Goal: Task Accomplishment & Management: Complete application form

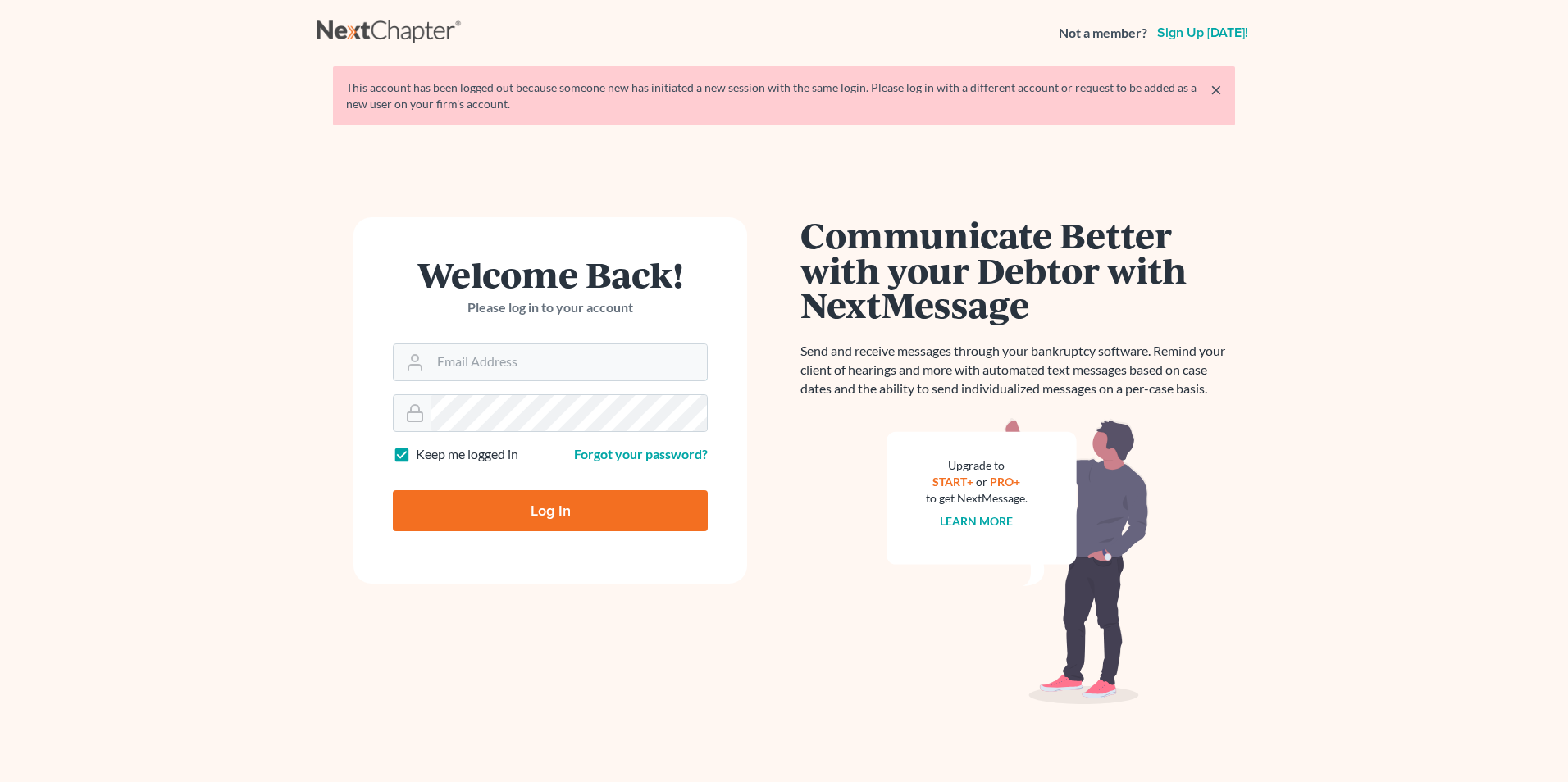
type input "Kristina@erlservices.org"
click at [563, 502] on input "Log In" at bounding box center [549, 511] width 315 height 41
type input "Thinking..."
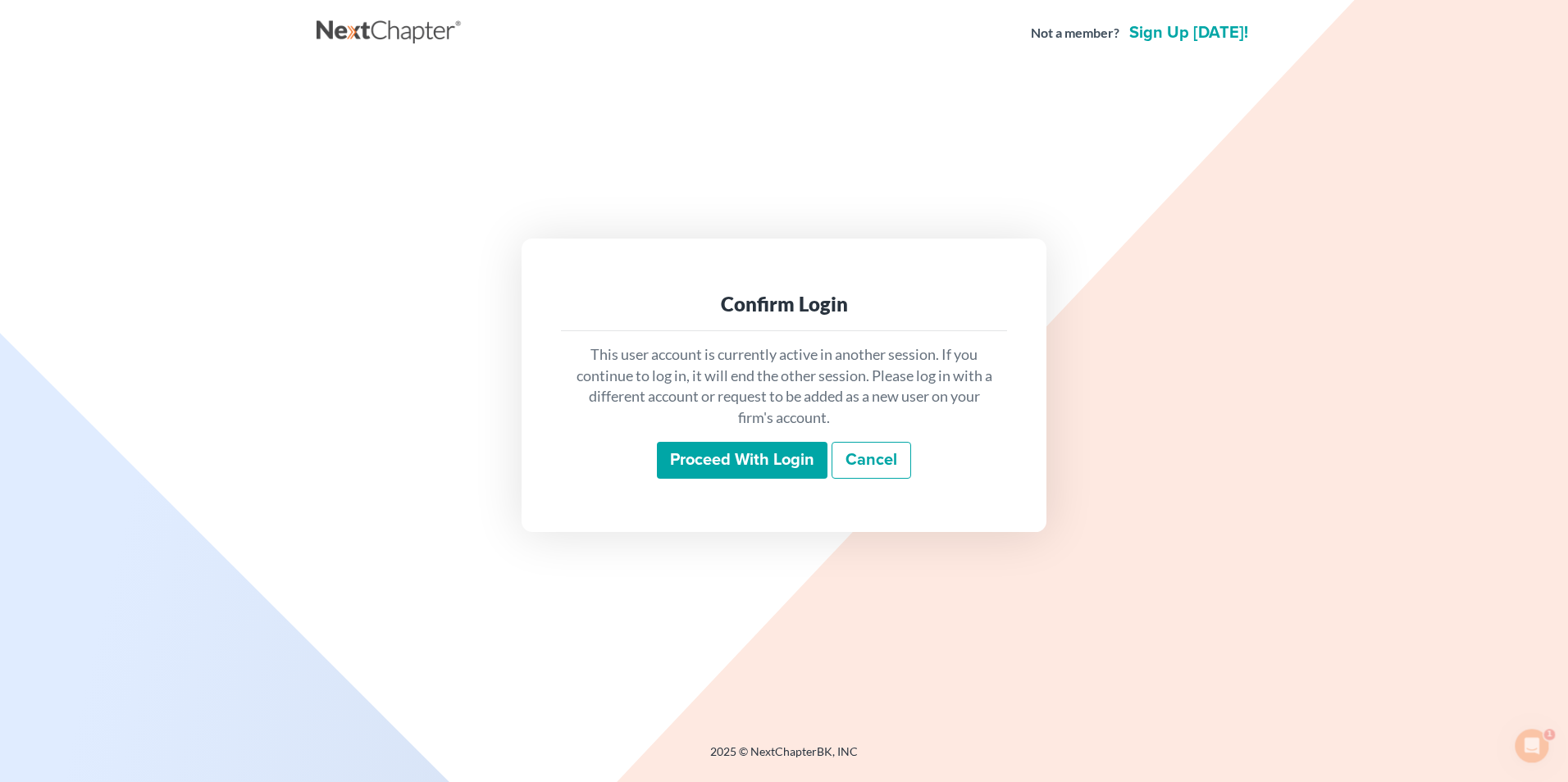
click at [732, 471] on input "Proceed with login" at bounding box center [743, 461] width 171 height 38
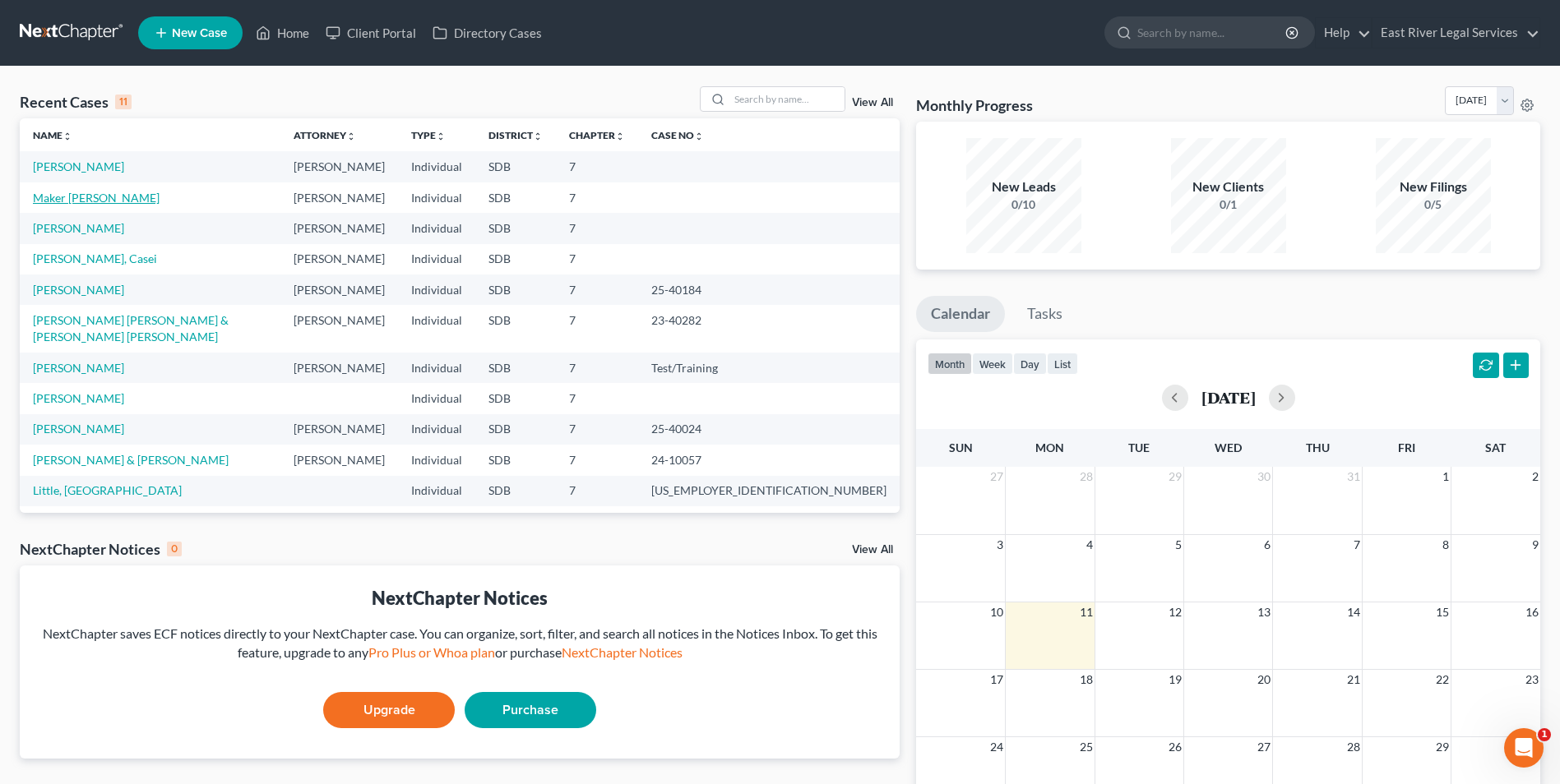
click at [108, 196] on link "Maker [PERSON_NAME]" at bounding box center [96, 198] width 126 height 14
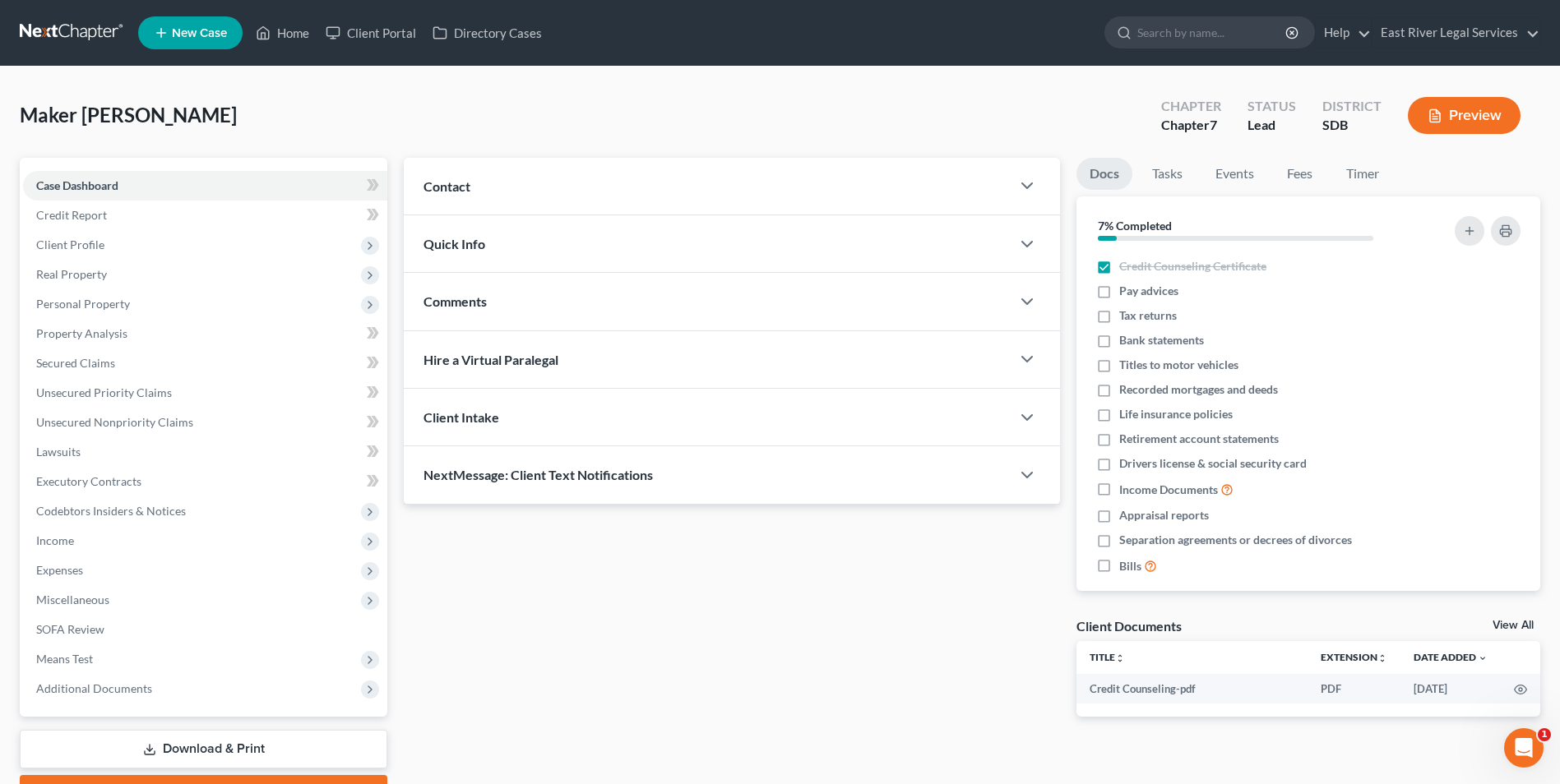
click at [496, 575] on div "Updates & News × Contact [PERSON_NAME] Maker Mayen [PHONE_NUMBER] mobile [EMAIL…" at bounding box center [732, 451] width 672 height 585
click at [216, 696] on span "Additional Documents" at bounding box center [204, 688] width 364 height 29
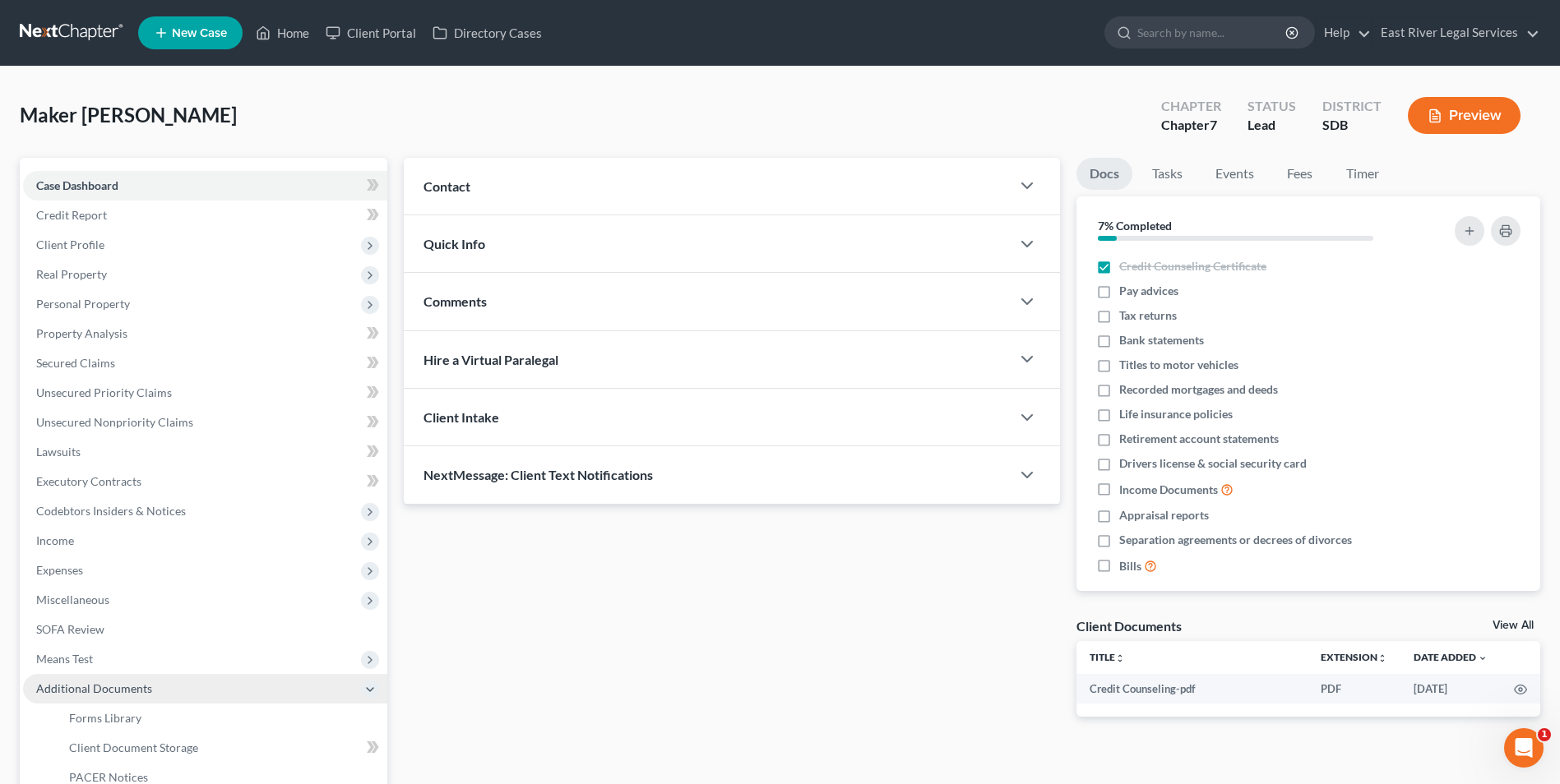
click at [216, 696] on span "Additional Documents" at bounding box center [204, 688] width 364 height 29
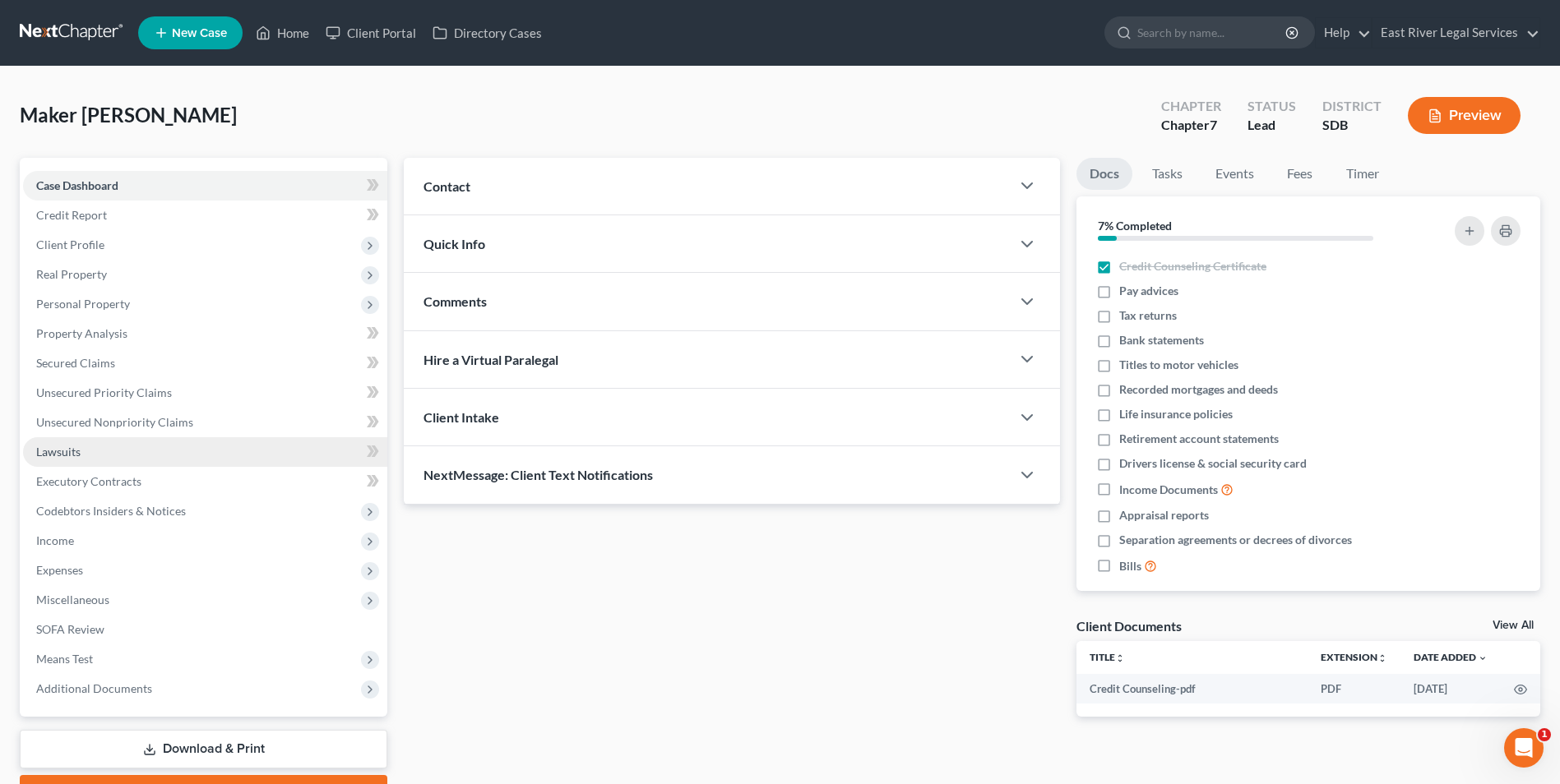
click at [174, 458] on link "Lawsuits" at bounding box center [204, 452] width 364 height 29
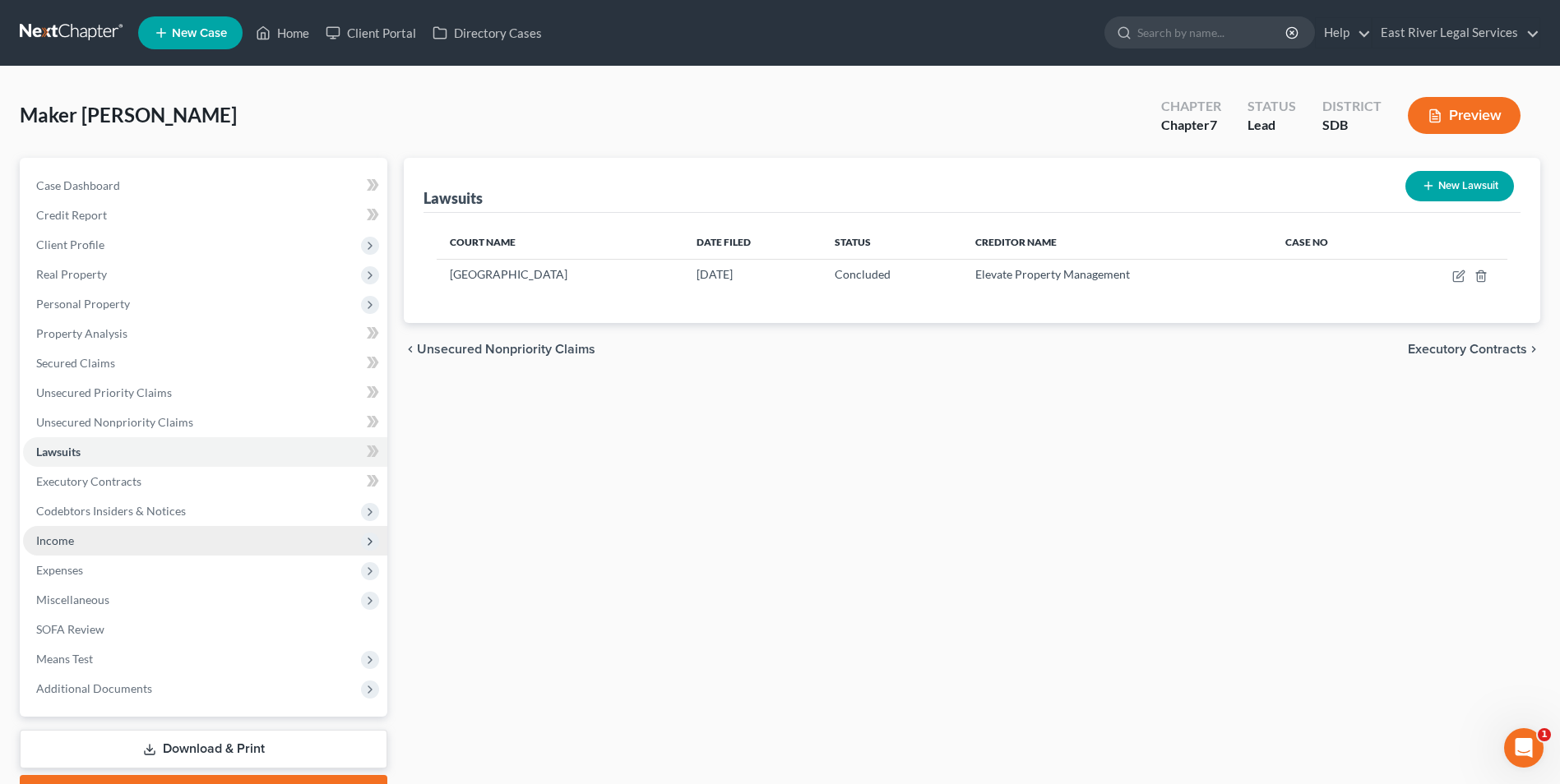
click at [167, 550] on span "Income" at bounding box center [204, 540] width 364 height 29
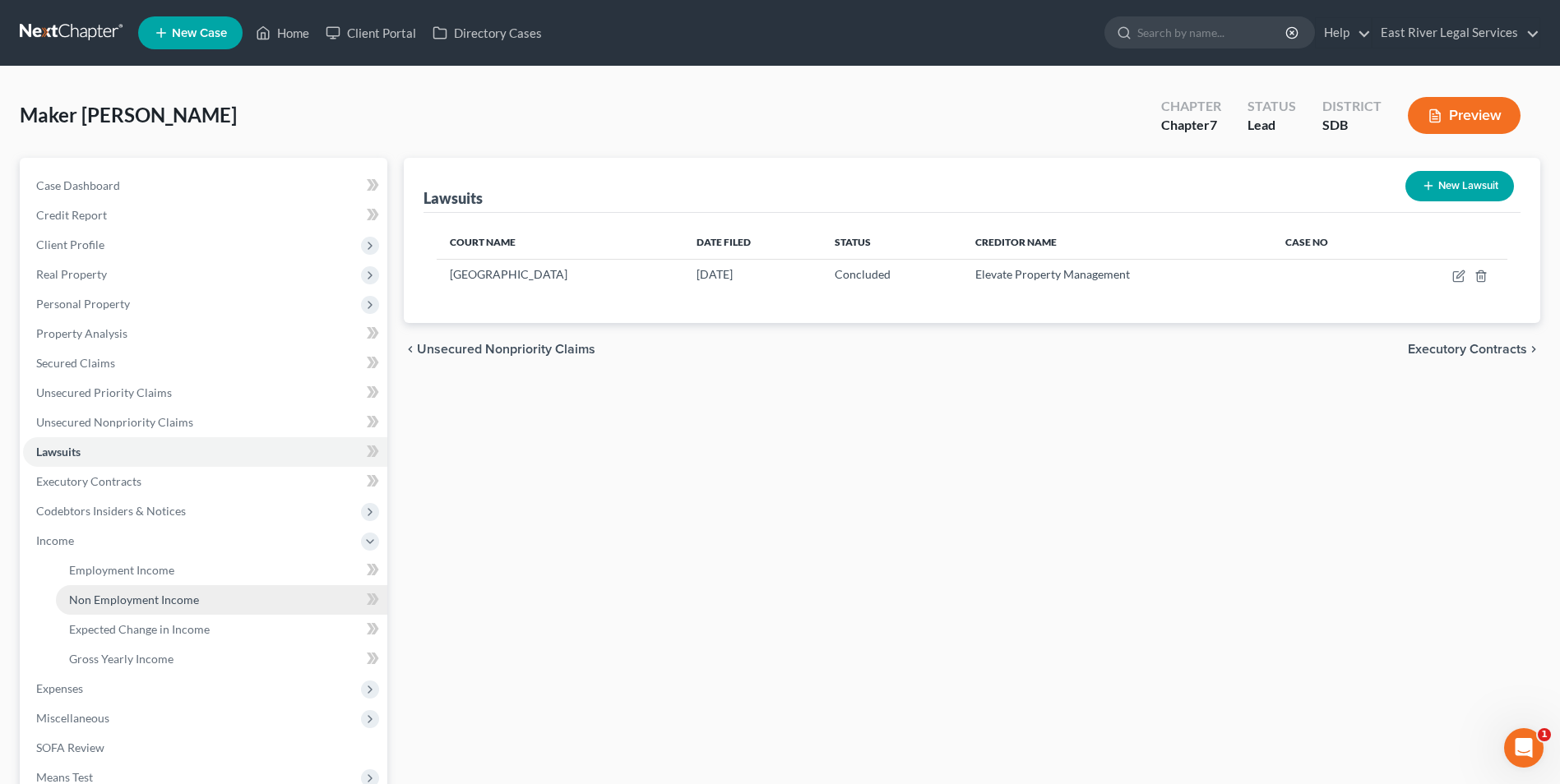
click at [231, 600] on link "Non Employment Income" at bounding box center [221, 600] width 331 height 29
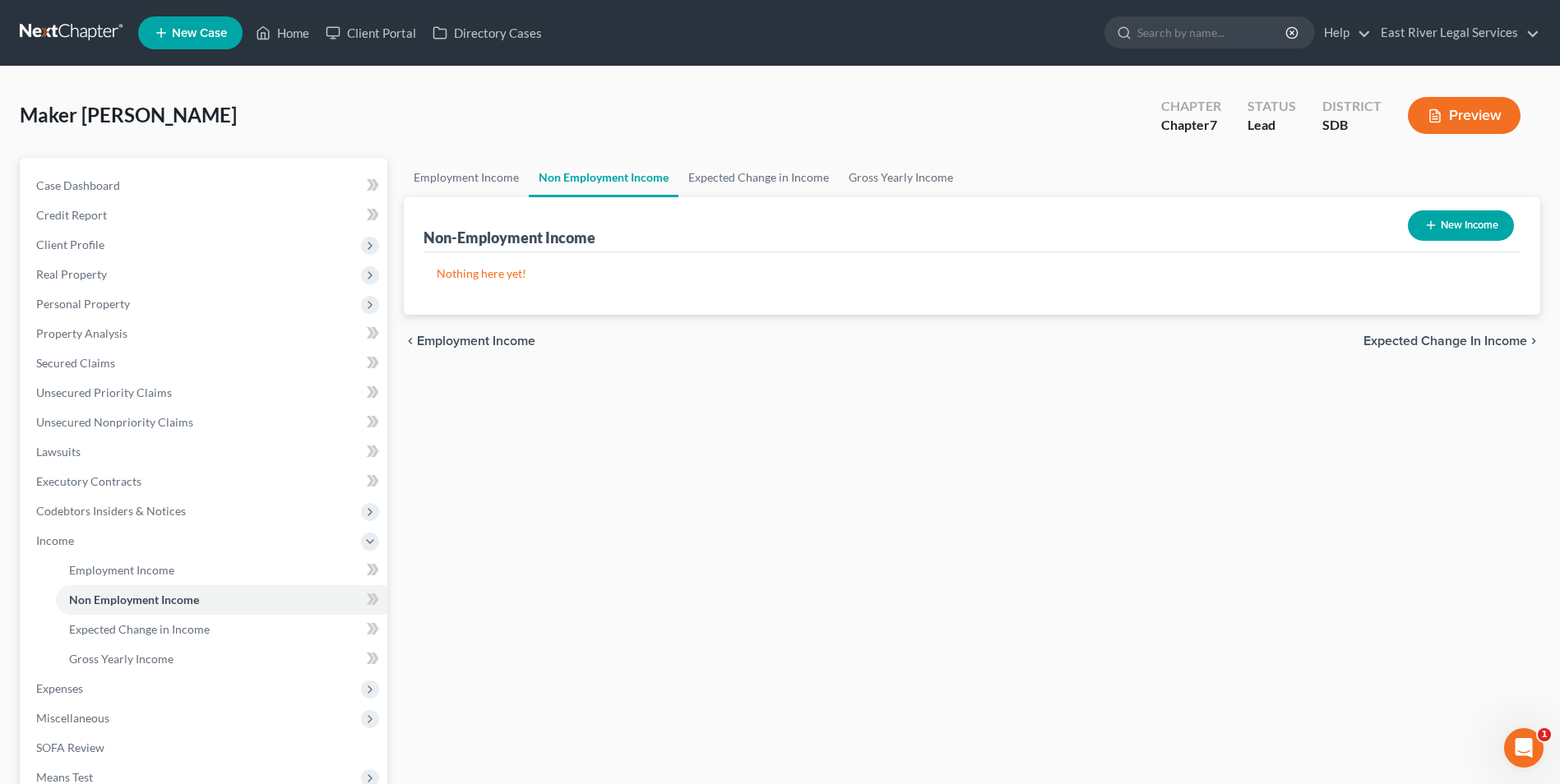
click at [1442, 232] on button "New Income" at bounding box center [1460, 226] width 106 height 30
select select "0"
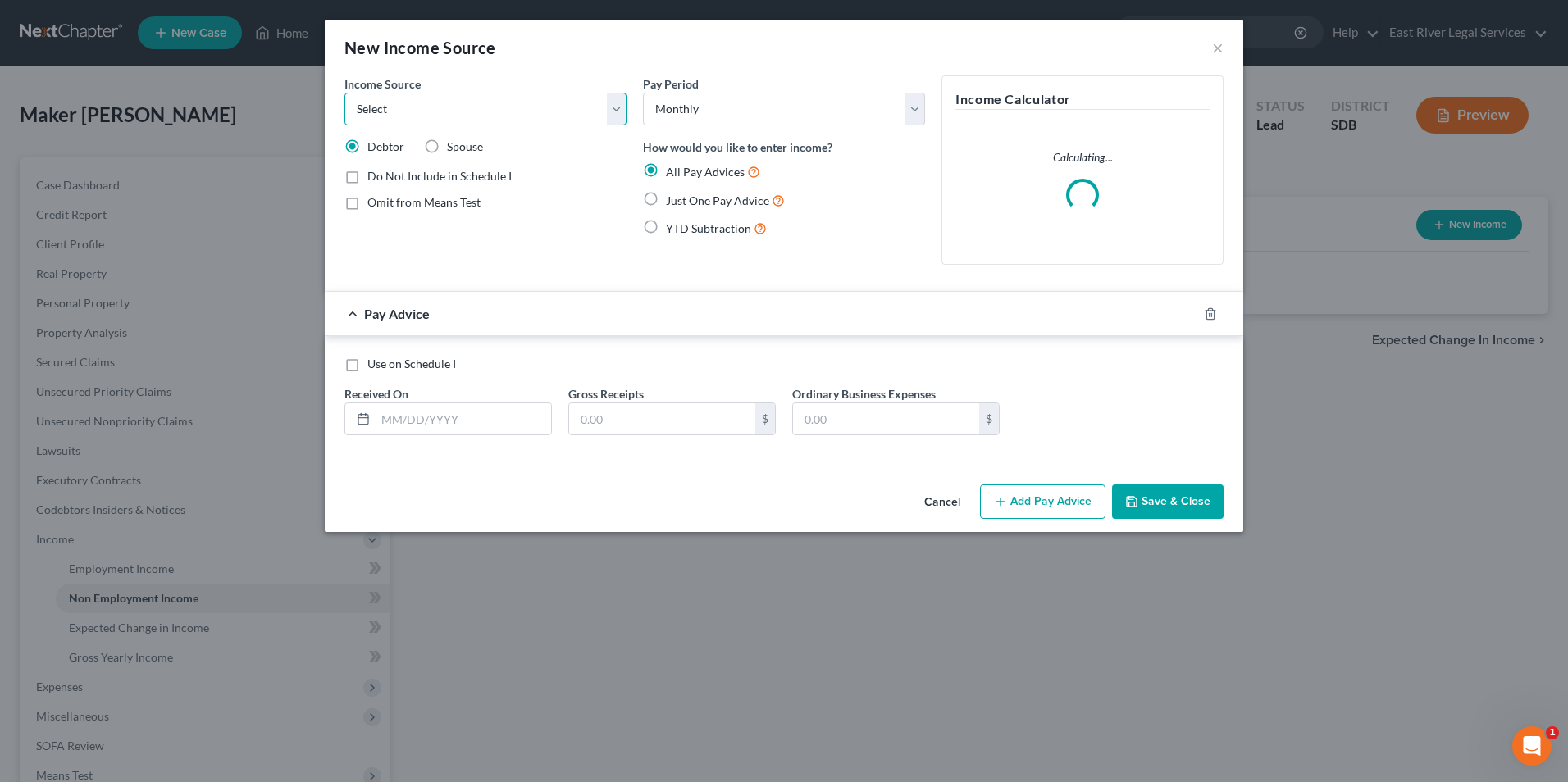
click at [607, 112] on select "Select Unemployment Disability (from employer) Pension Retirement Social Securi…" at bounding box center [485, 109] width 282 height 33
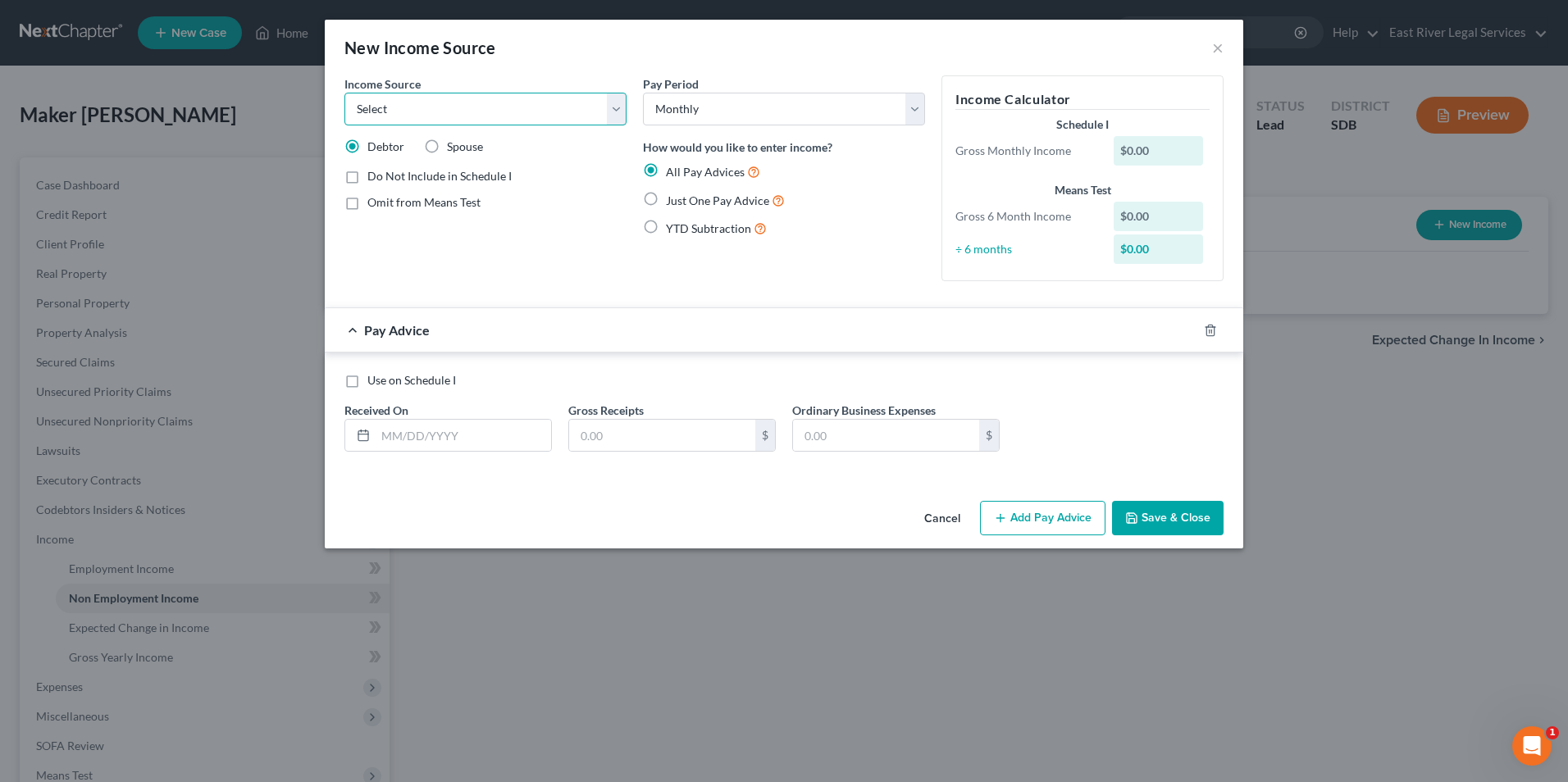
select select "4"
click at [345, 93] on select "Select Unemployment Disability (from employer) Pension Retirement Social Securi…" at bounding box center [485, 109] width 282 height 33
click at [734, 199] on span "Just One Pay Advice" at bounding box center [717, 200] width 103 height 14
click at [683, 199] on input "Just One Pay Advice" at bounding box center [677, 195] width 10 height 10
radio input "true"
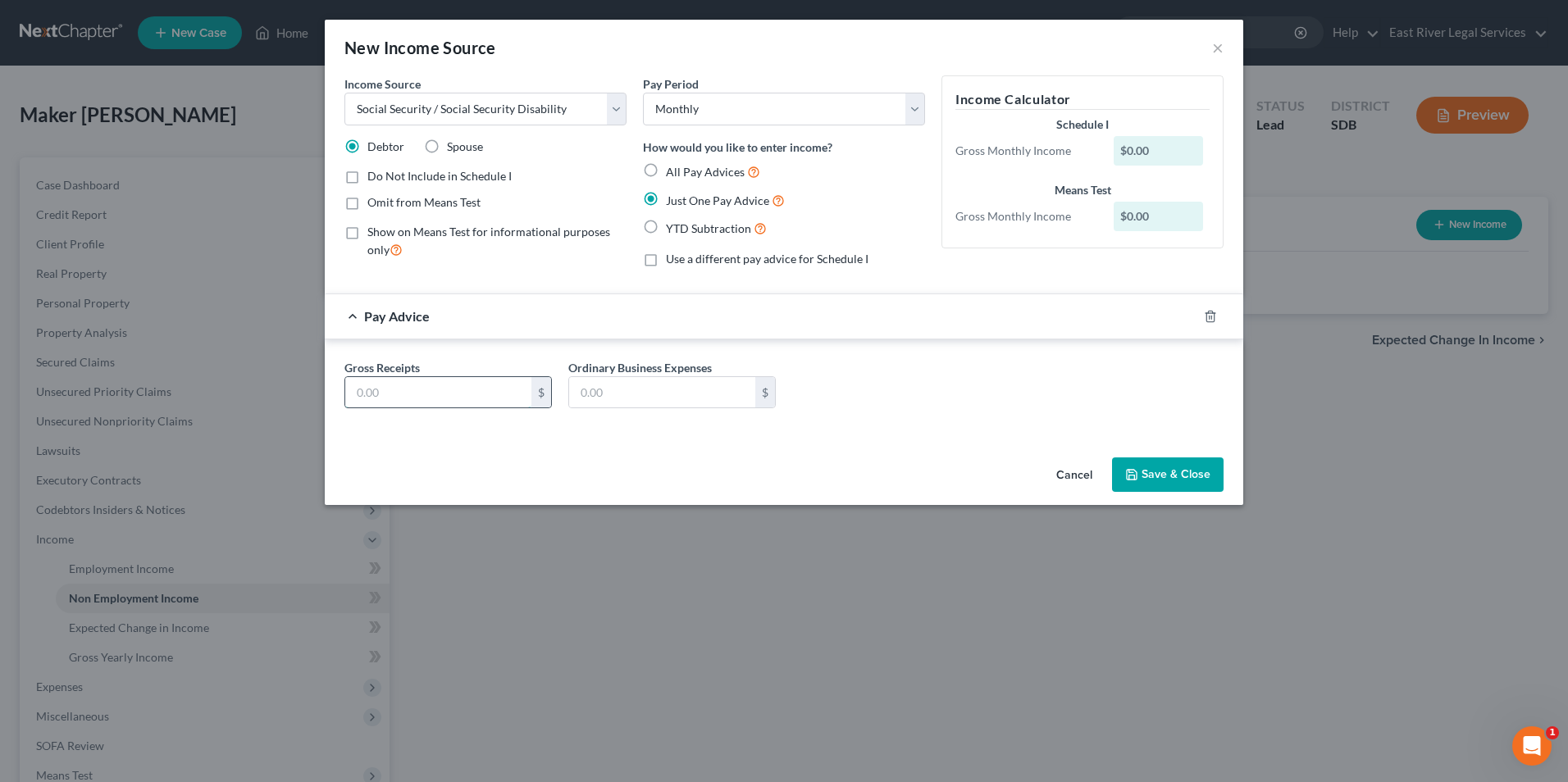
click at [433, 389] on input "text" at bounding box center [438, 392] width 186 height 31
type input "790"
click at [884, 411] on div "Gross Receipts 790 $ Ordinary Business Expenses $" at bounding box center [784, 391] width 896 height 63
click at [367, 204] on label "Omit from Means Test" at bounding box center [423, 202] width 114 height 16
click at [374, 204] on input "Omit from Means Test" at bounding box center [378, 199] width 10 height 10
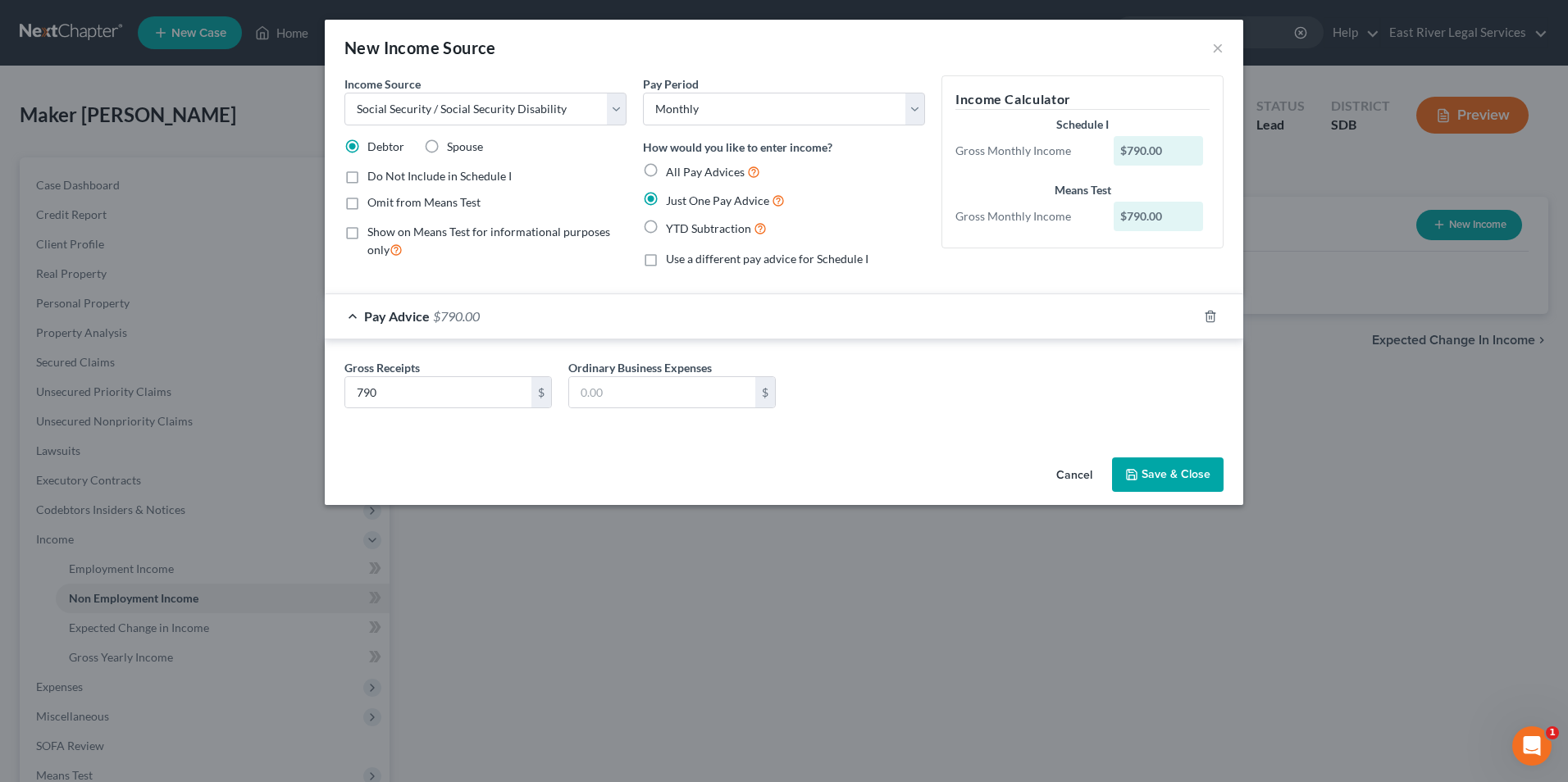
checkbox input "true"
click at [367, 238] on label "Show on Means Test for informational purposes only" at bounding box center [497, 241] width 259 height 36
click at [367, 237] on label "Show on Means Test for informational purposes only" at bounding box center [497, 241] width 259 height 36
click at [374, 235] on input "Show on Means Test for informational purposes only" at bounding box center [378, 228] width 10 height 10
click at [367, 230] on label "Show on Means Test for informational purposes only" at bounding box center [497, 241] width 259 height 36
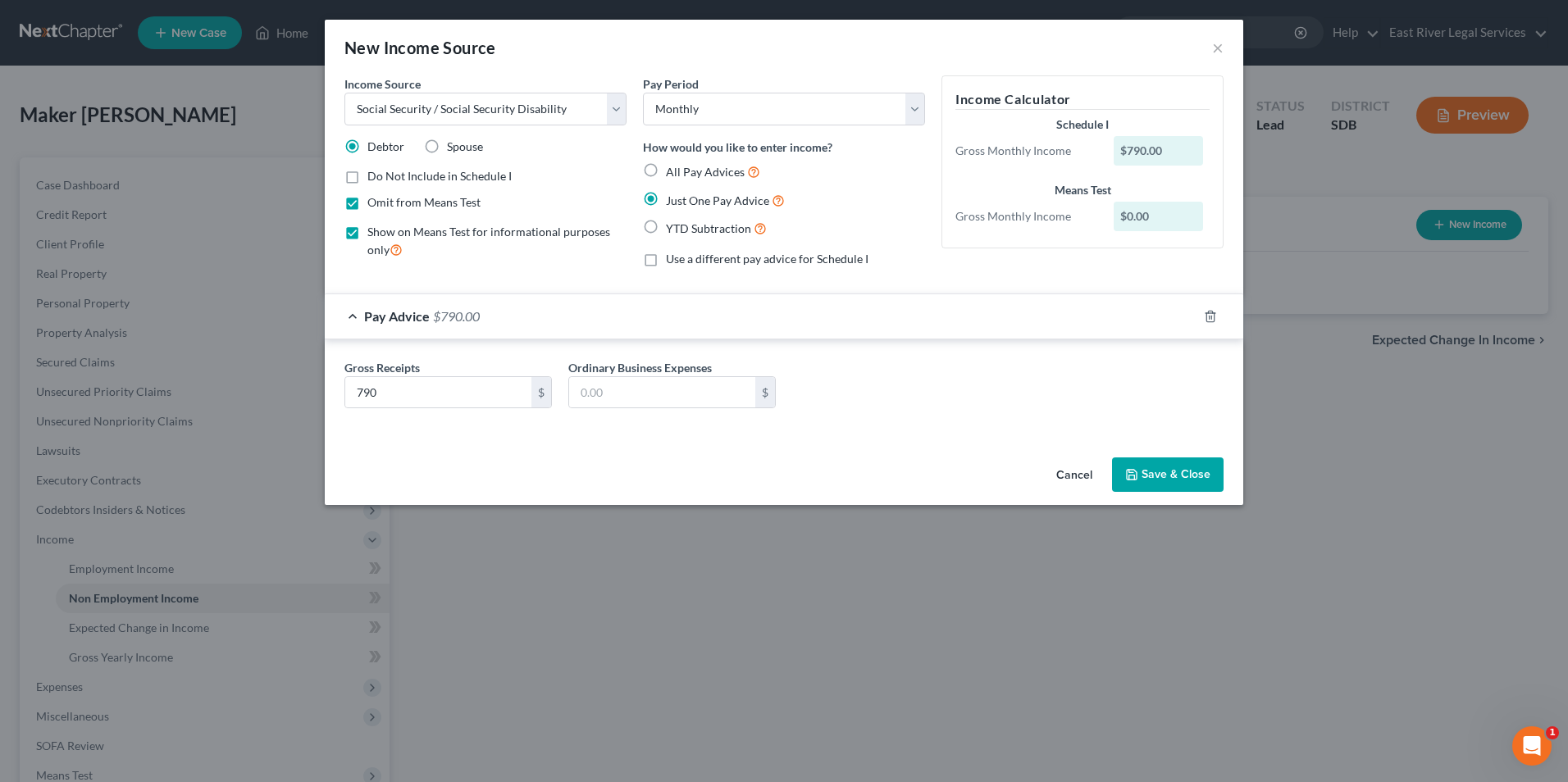
click at [374, 230] on input "Show on Means Test for informational purposes only" at bounding box center [378, 228] width 10 height 10
checkbox input "false"
click at [1176, 469] on button "Save & Close" at bounding box center [1167, 474] width 112 height 35
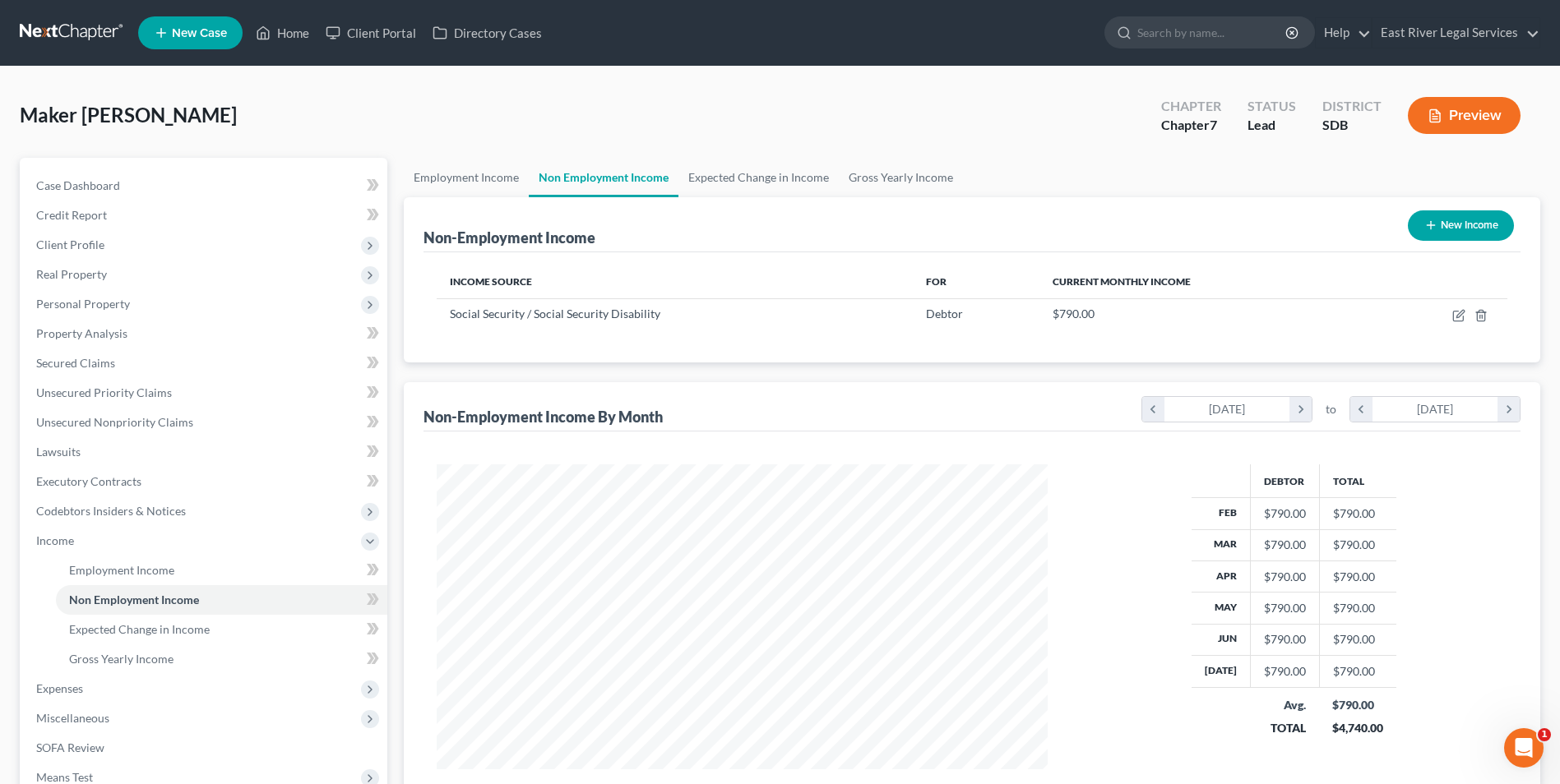
click at [1436, 228] on button "New Income" at bounding box center [1460, 226] width 106 height 30
select select "0"
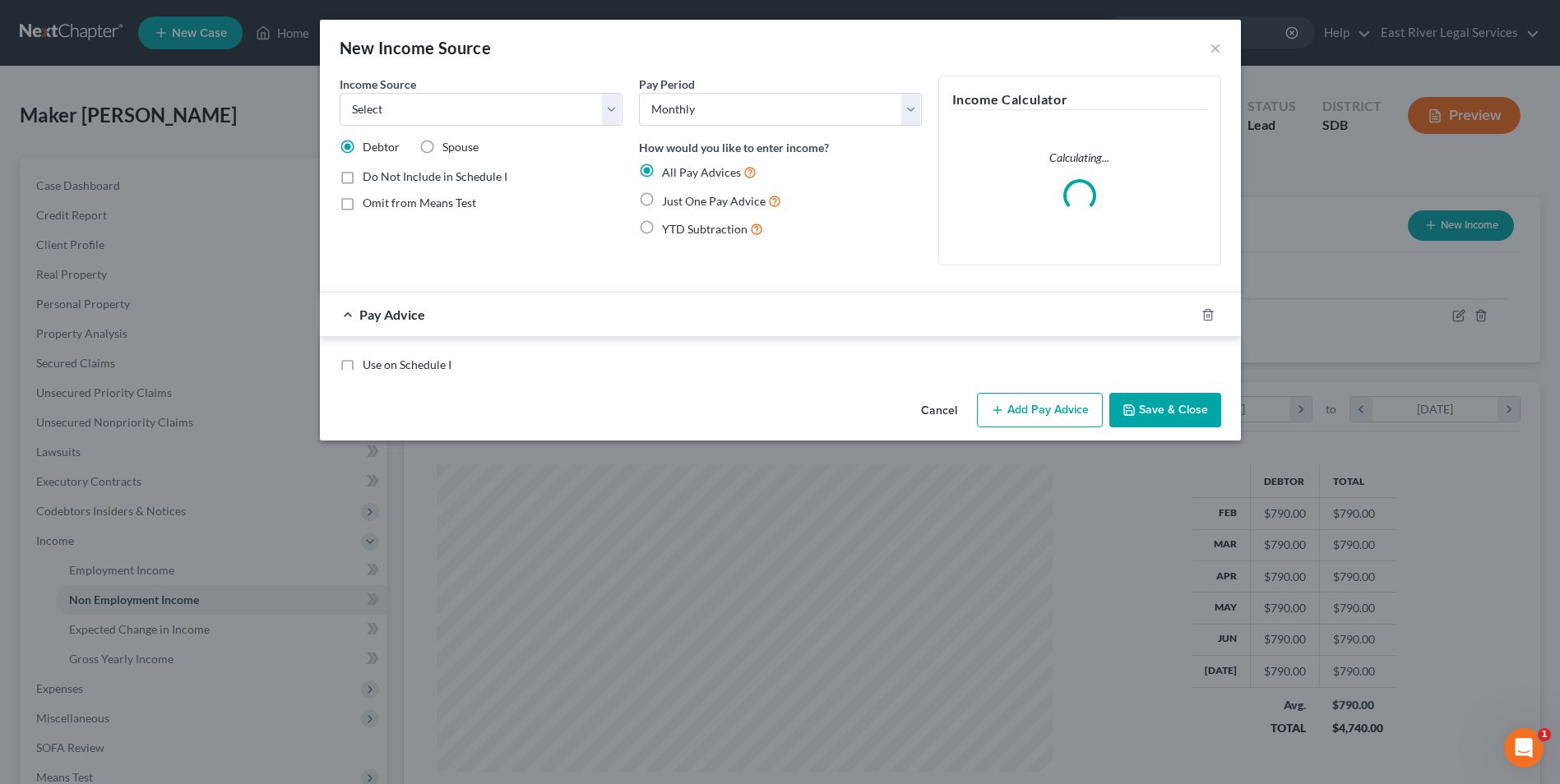
scroll to position [308, 650]
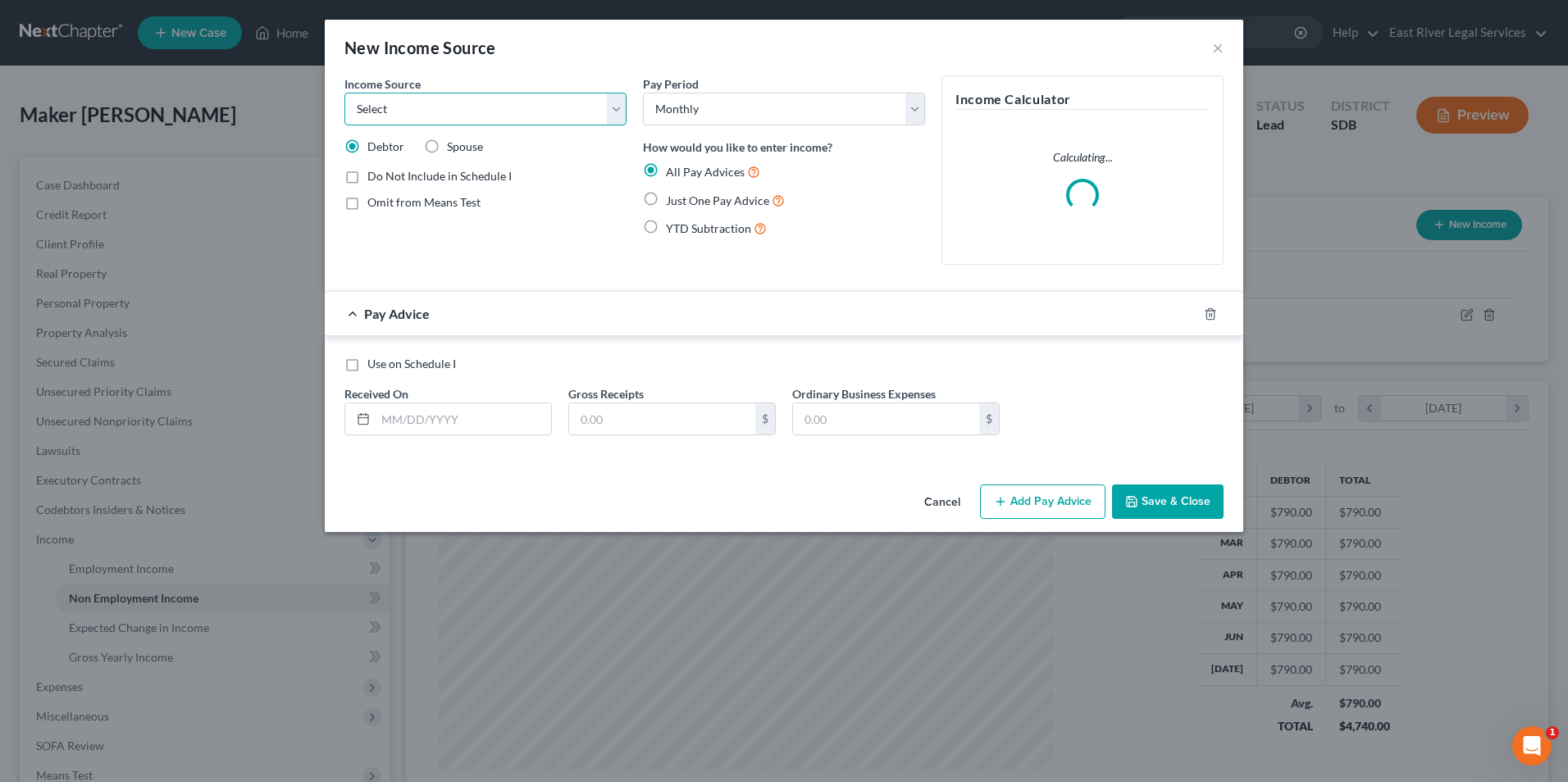
click at [620, 106] on select "Select Unemployment Disability (from employer) Pension Retirement Social Securi…" at bounding box center [485, 109] width 282 height 33
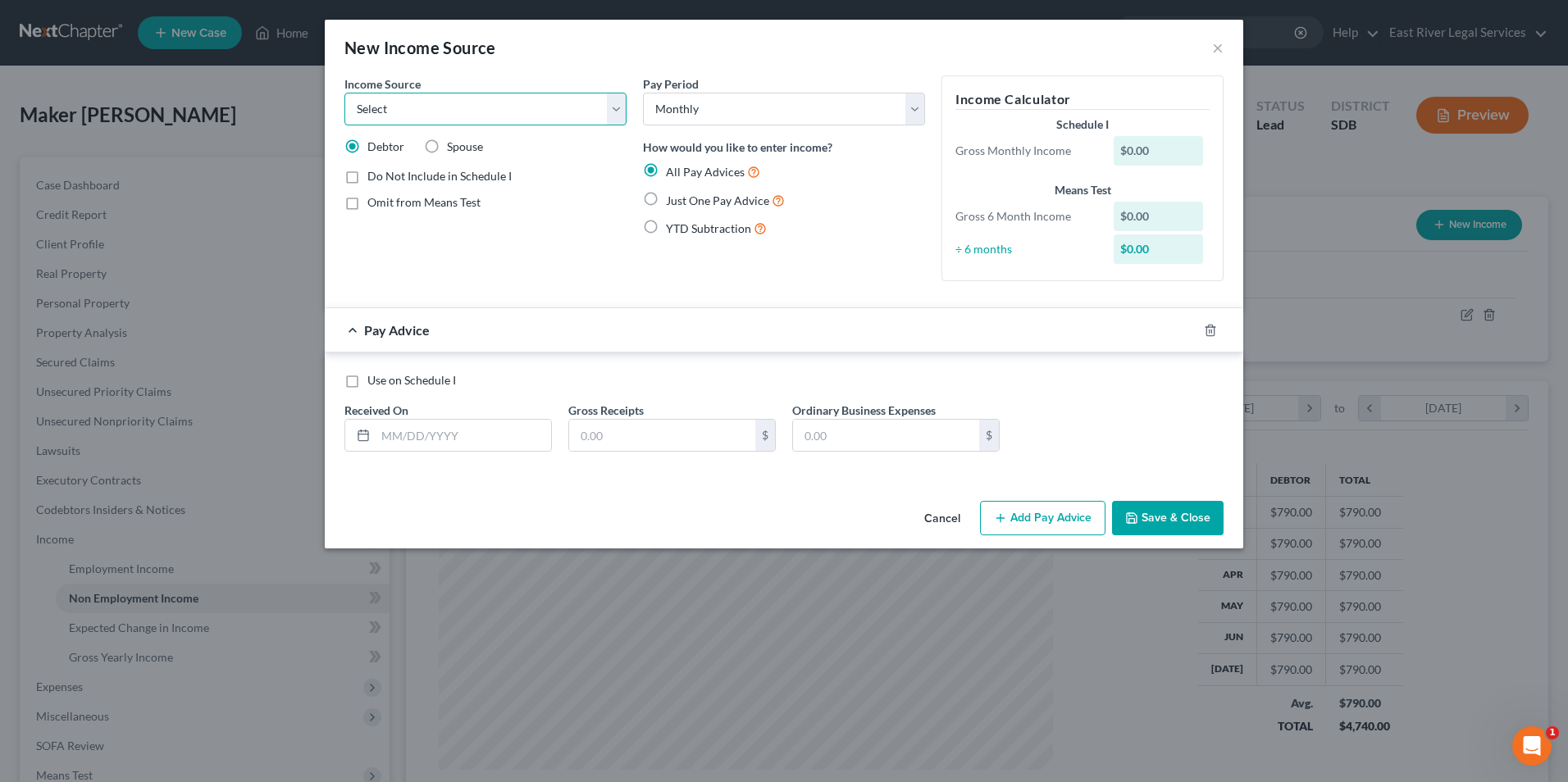
select select "5"
click at [345, 93] on select "Select Unemployment Disability (from employer) Pension Retirement Social Securi…" at bounding box center [485, 109] width 282 height 33
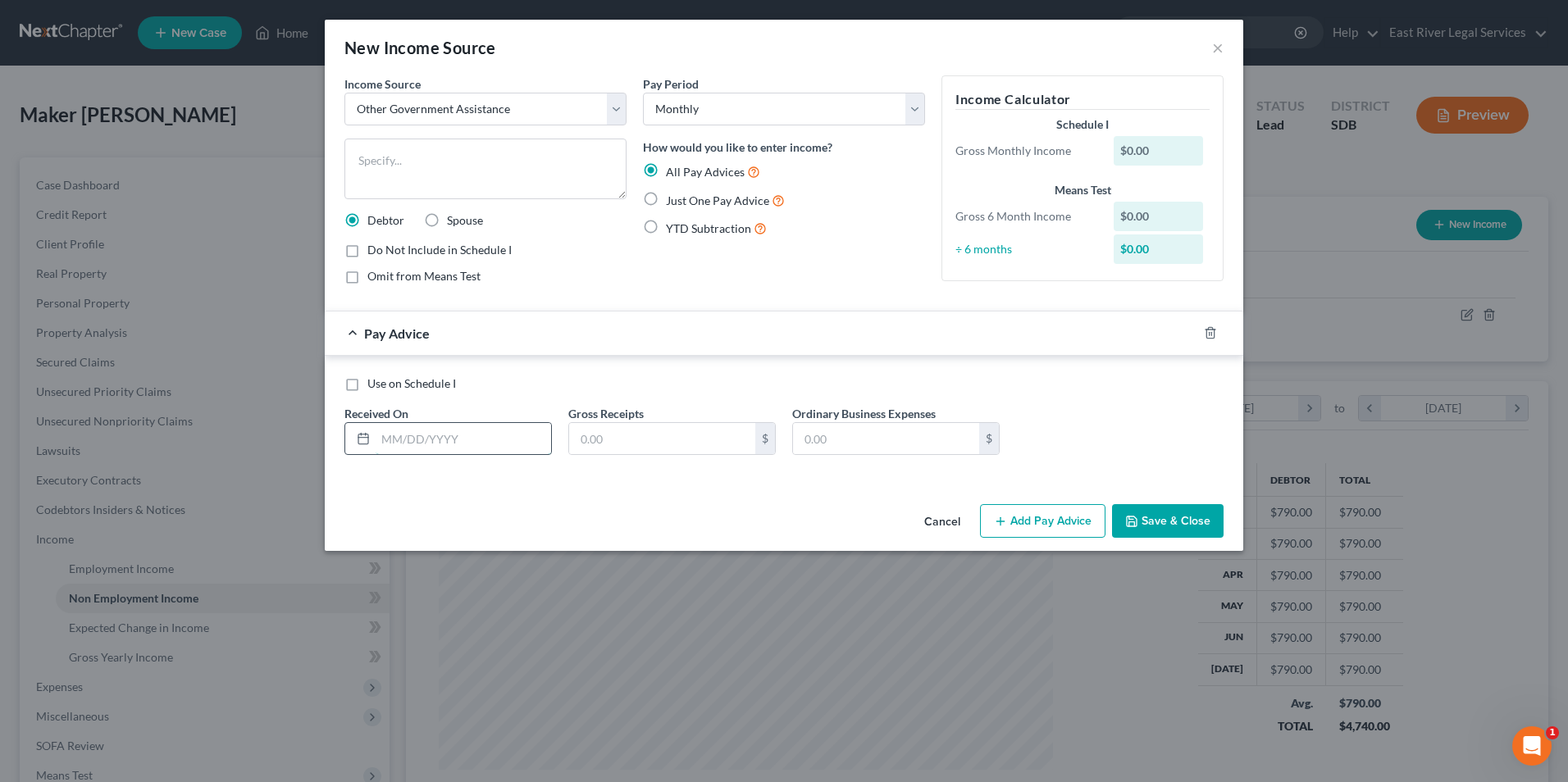
click at [460, 439] on input "text" at bounding box center [463, 438] width 176 height 31
click at [666, 197] on label "Just One Pay Advice" at bounding box center [725, 200] width 119 height 19
click at [672, 197] on input "Just One Pay Advice" at bounding box center [677, 195] width 10 height 10
radio input "true"
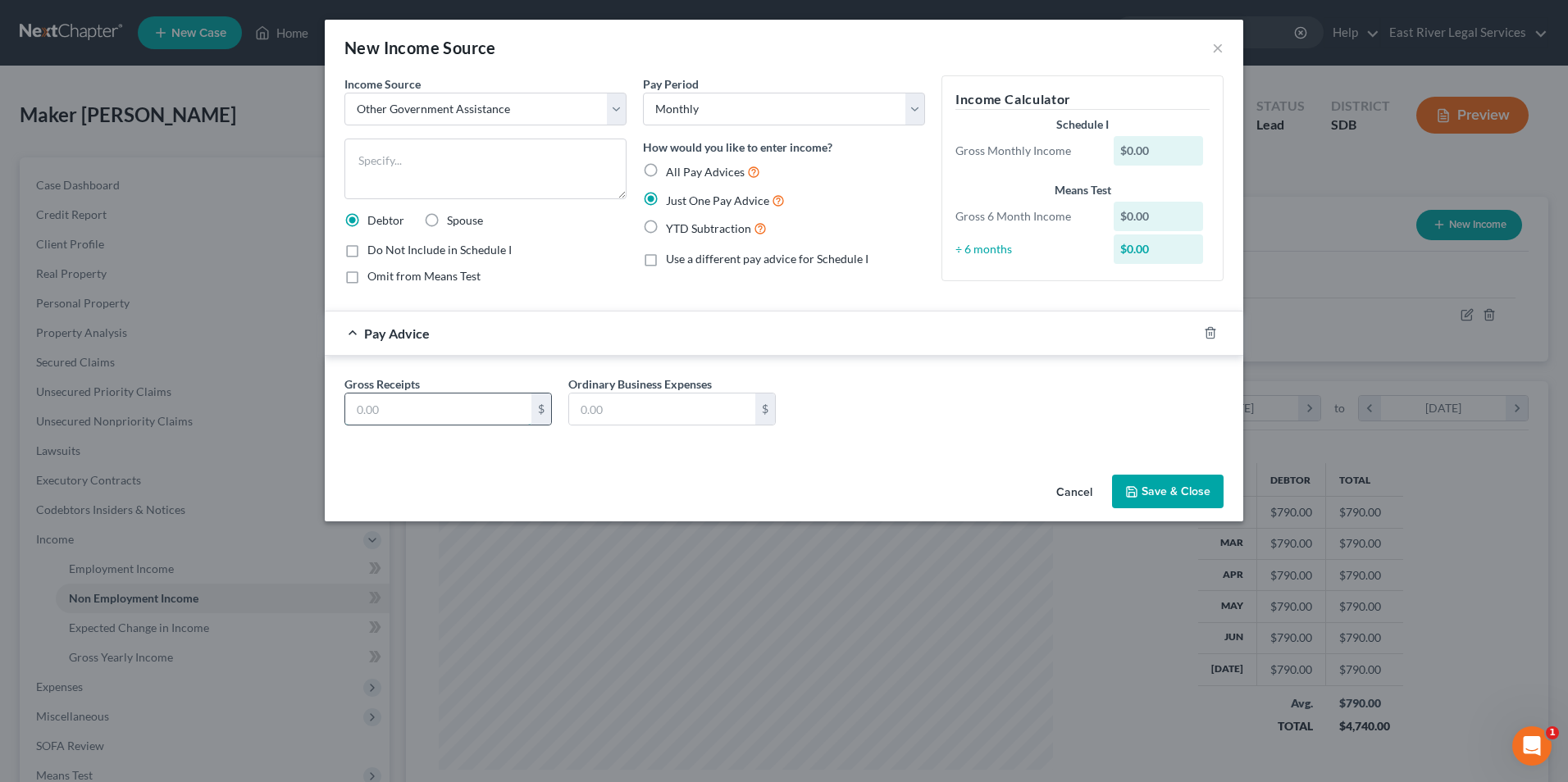
click at [442, 403] on input "text" at bounding box center [438, 408] width 186 height 31
type input "478"
click at [888, 441] on div "Gross Receipts 478 $ Ordinary Business Expenses $" at bounding box center [784, 404] width 918 height 96
click at [661, 413] on input "text" at bounding box center [662, 408] width 186 height 31
click at [838, 401] on div "Gross Receipts 478 $ Ordinary Business Expenses $" at bounding box center [784, 406] width 896 height 63
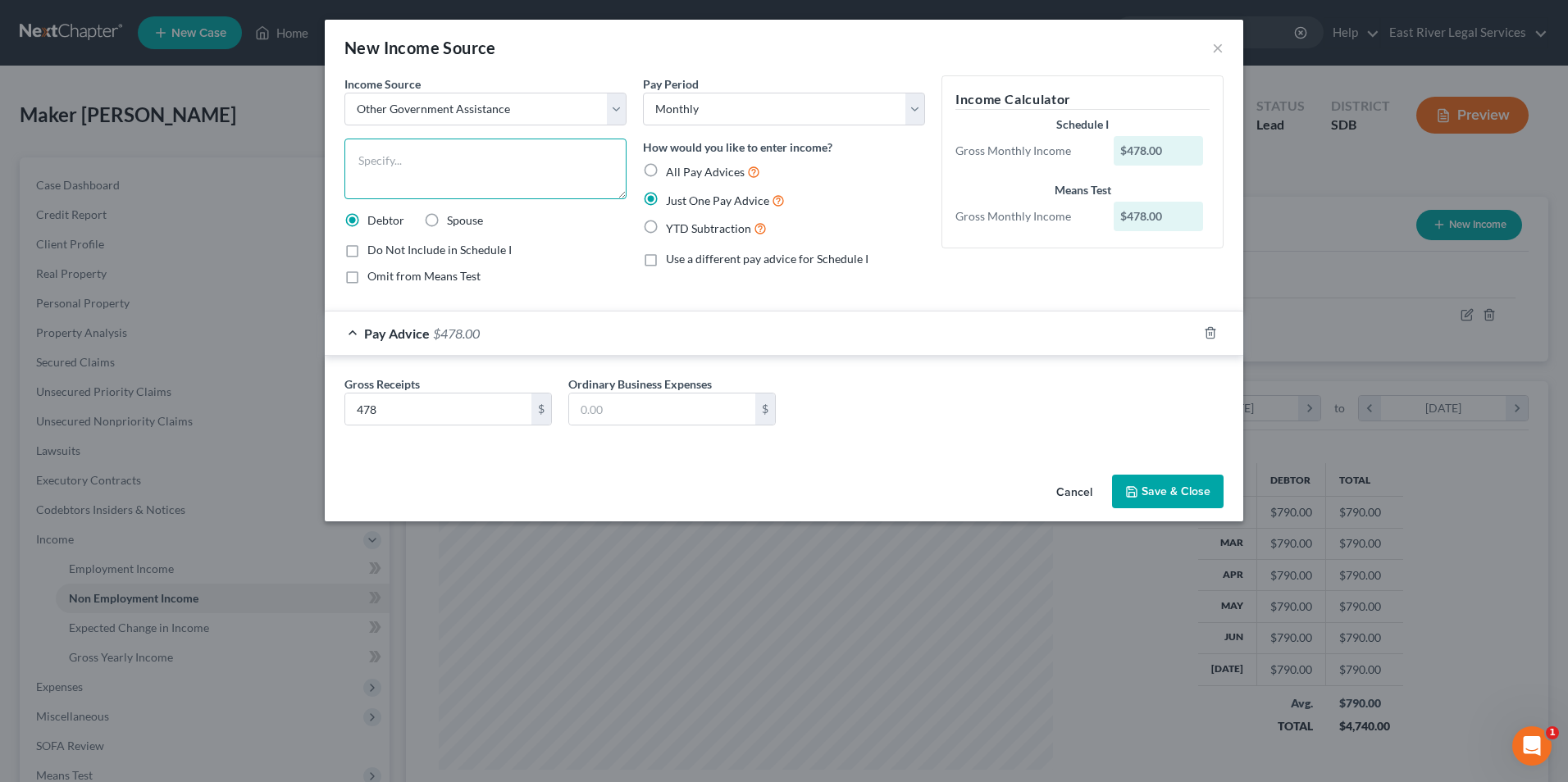
click at [516, 168] on textarea at bounding box center [485, 169] width 282 height 61
type textarea "Supplemental Nutrition Assistance Program"
click at [1191, 496] on button "Save & Close" at bounding box center [1167, 492] width 112 height 35
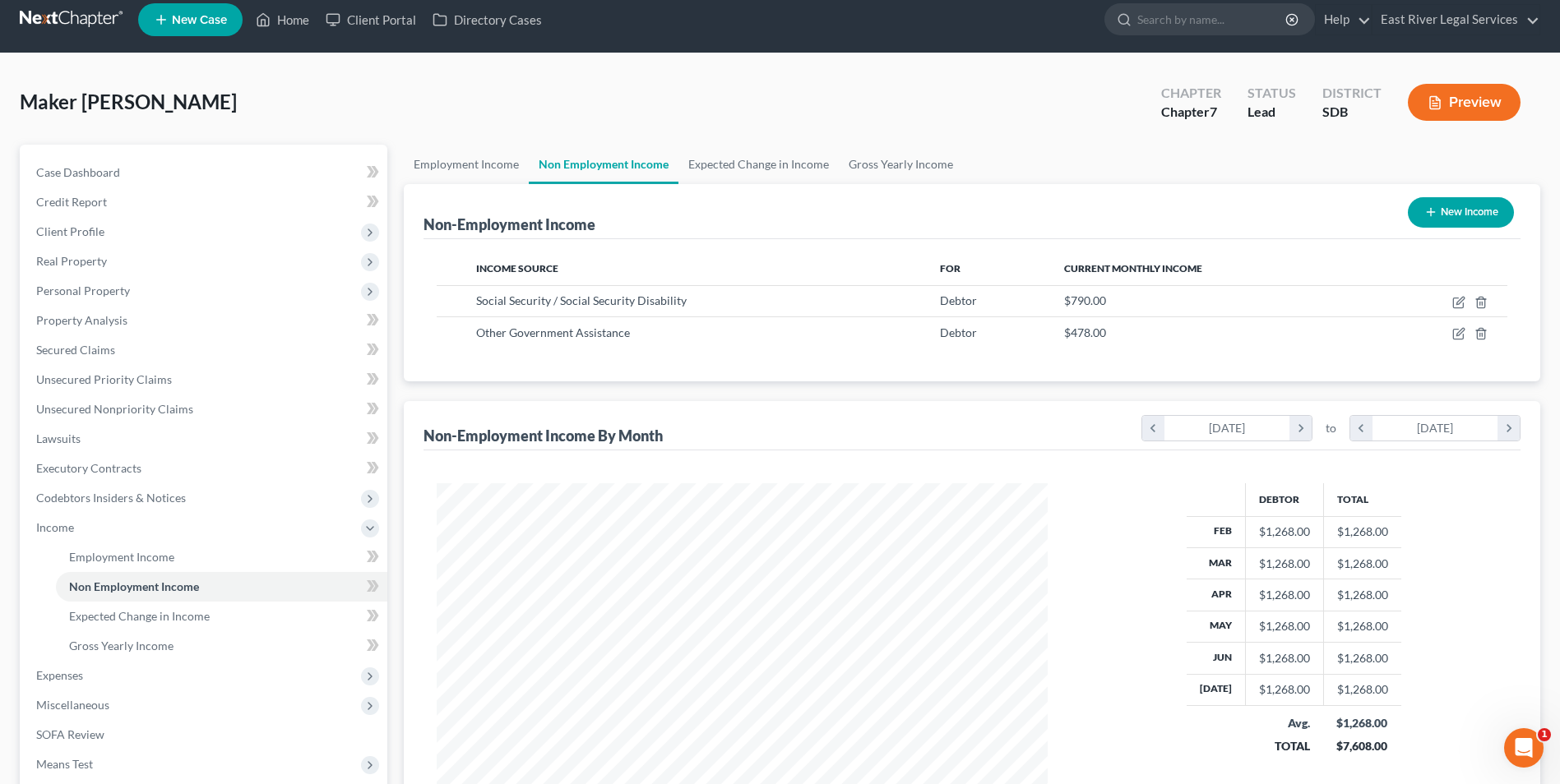
scroll to position [0, 0]
